Goal: Task Accomplishment & Management: Manage account settings

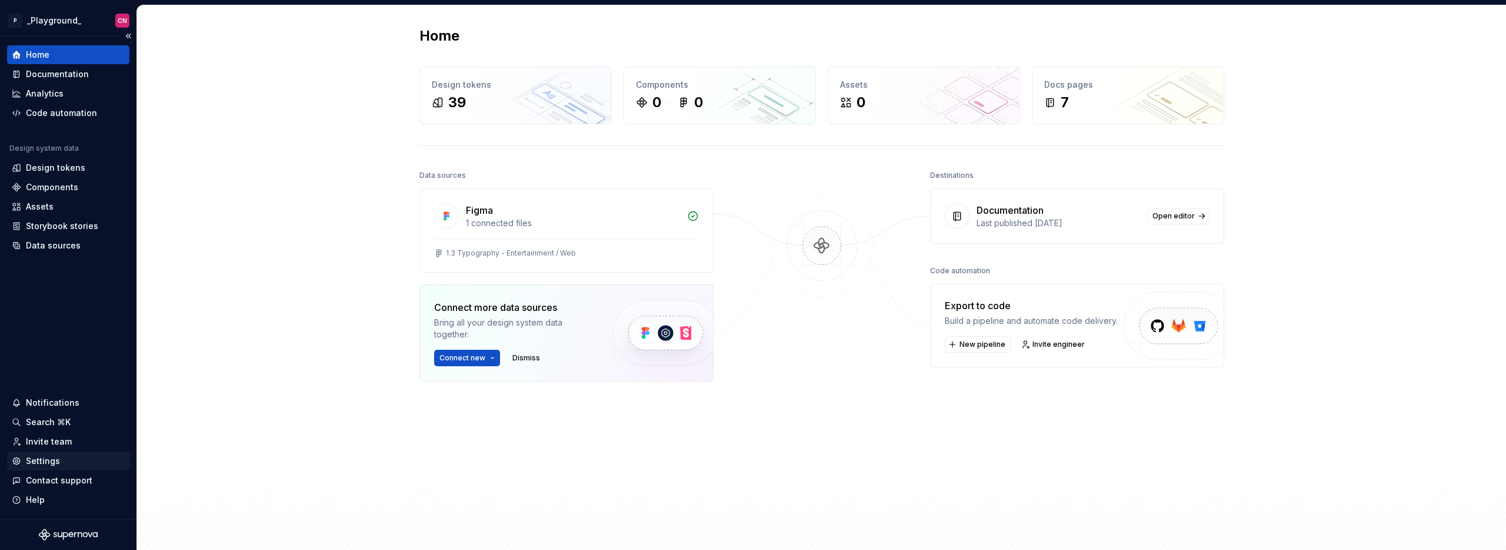
click at [54, 464] on div "Settings" at bounding box center [43, 461] width 34 height 12
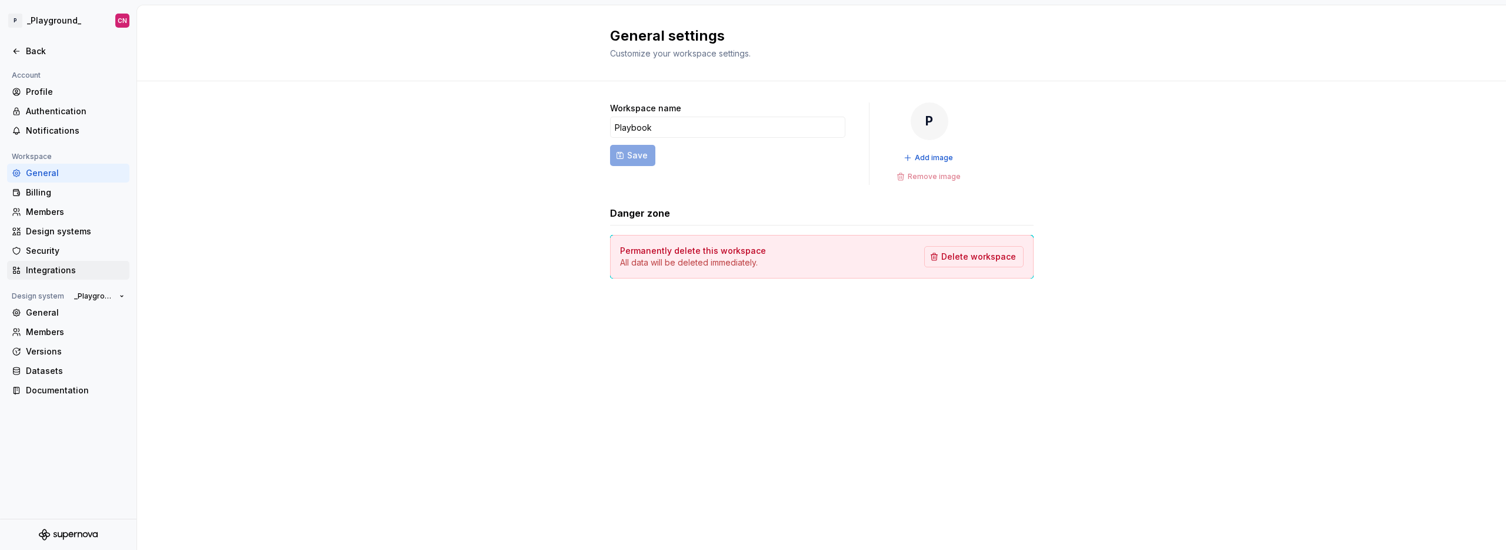
click at [72, 269] on div "Integrations" at bounding box center [75, 270] width 99 height 12
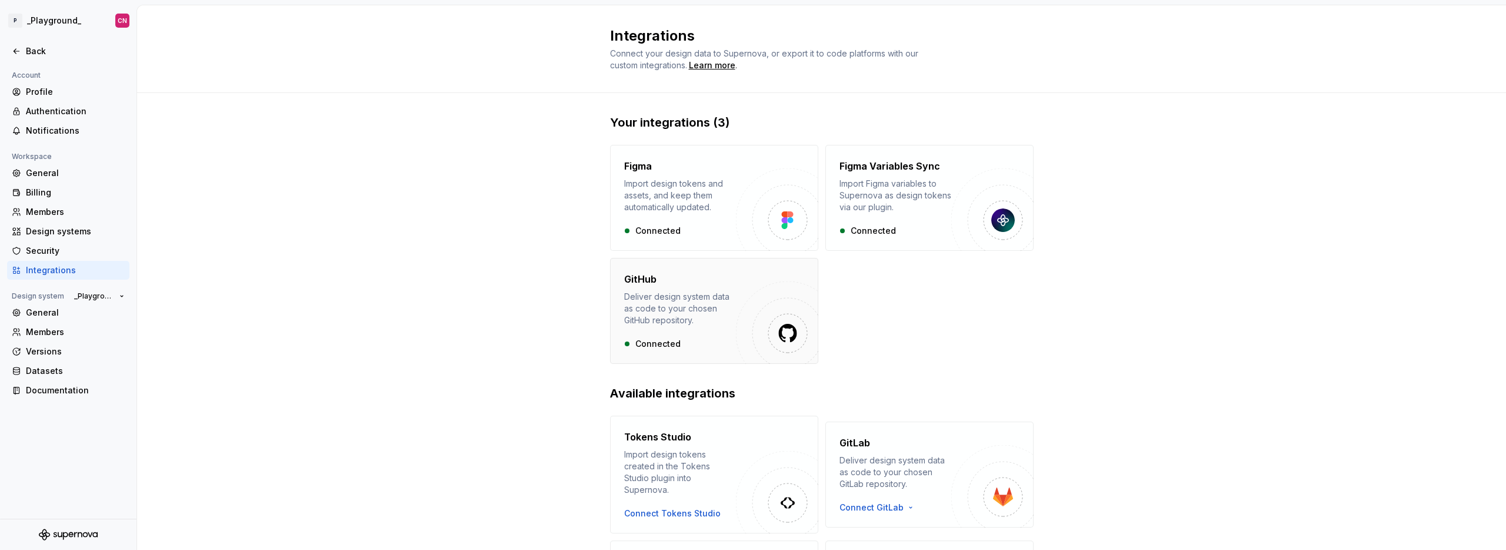
click at [748, 269] on div "GitHub Deliver design system data as code to your chosen GitHub repository. Con…" at bounding box center [714, 311] width 208 height 106
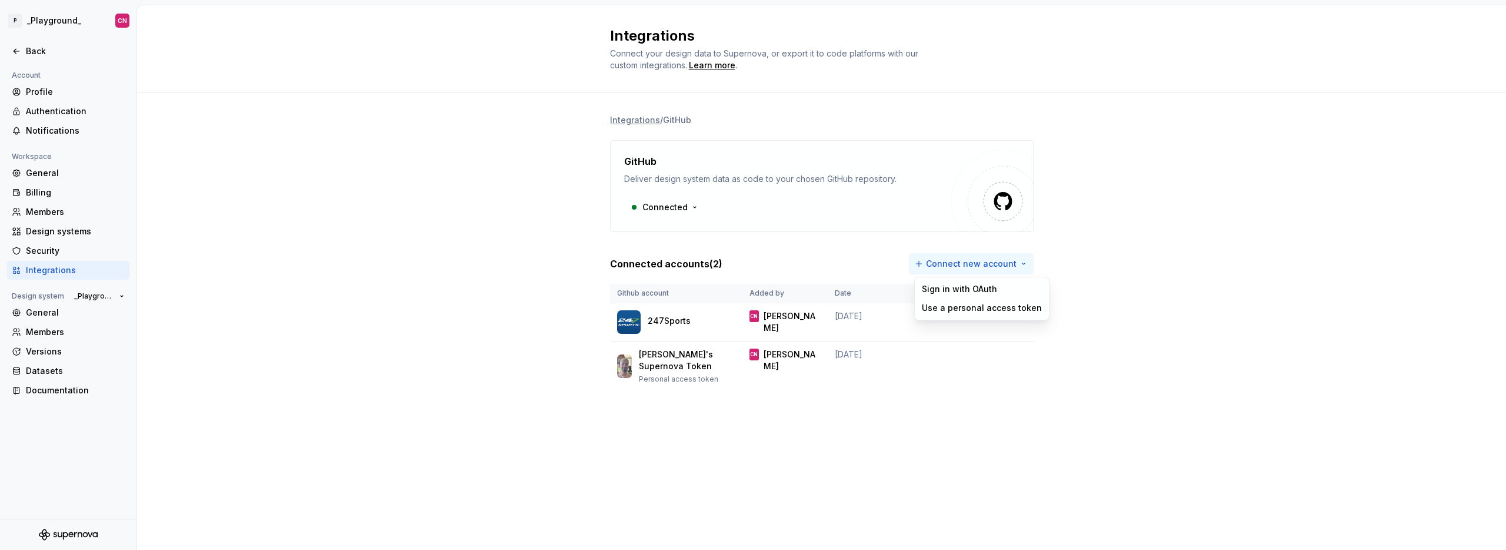
click at [987, 257] on html "P _Playground_ CN Back Account Profile Authentication Notifications Workspace G…" at bounding box center [753, 275] width 1506 height 550
click at [988, 289] on div "Sign in with OAuth" at bounding box center [981, 289] width 120 height 12
